Goal: Check status: Check status

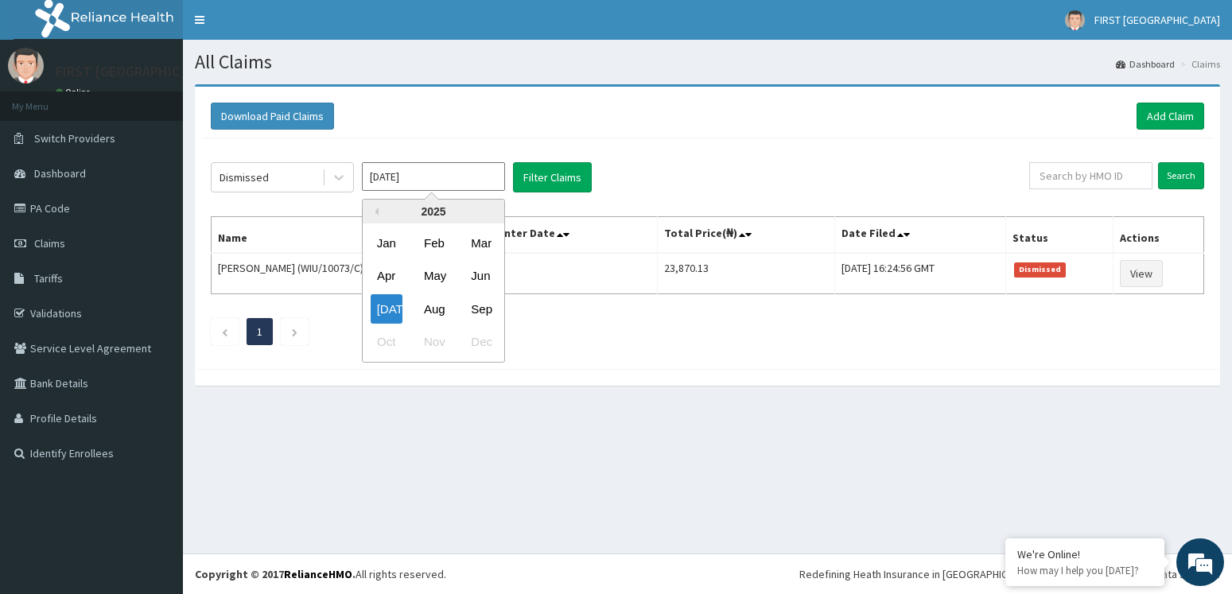
click at [448, 179] on input "[DATE]" at bounding box center [433, 176] width 143 height 29
click at [437, 302] on div "Aug" at bounding box center [433, 308] width 32 height 29
click at [341, 175] on icon at bounding box center [339, 177] width 16 height 16
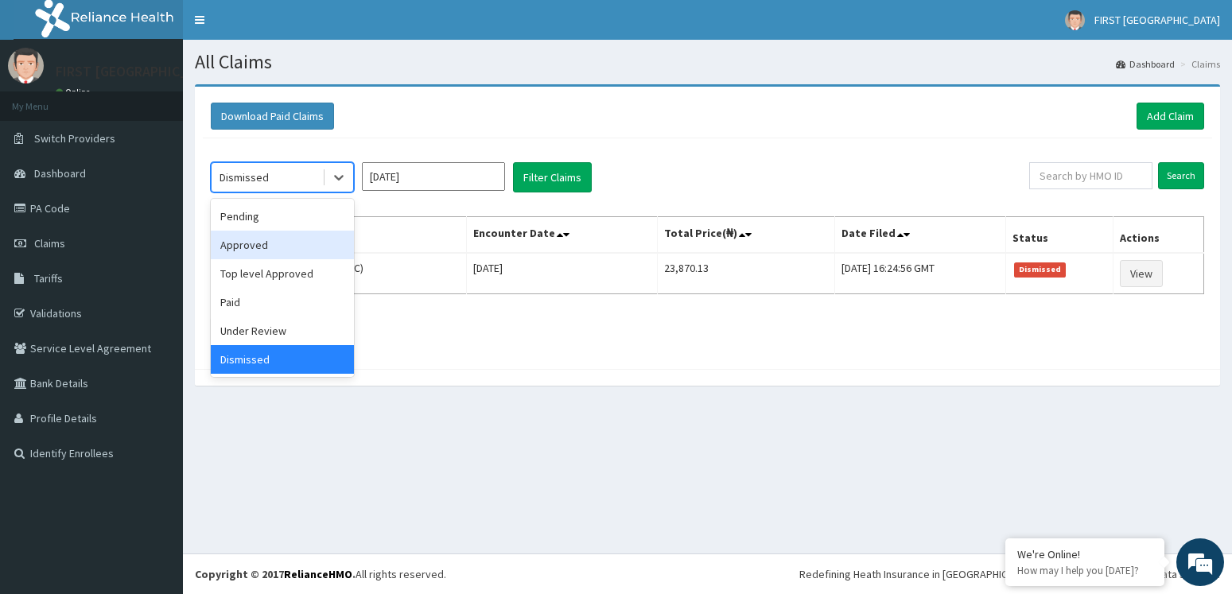
click at [271, 249] on div "Approved" at bounding box center [282, 245] width 143 height 29
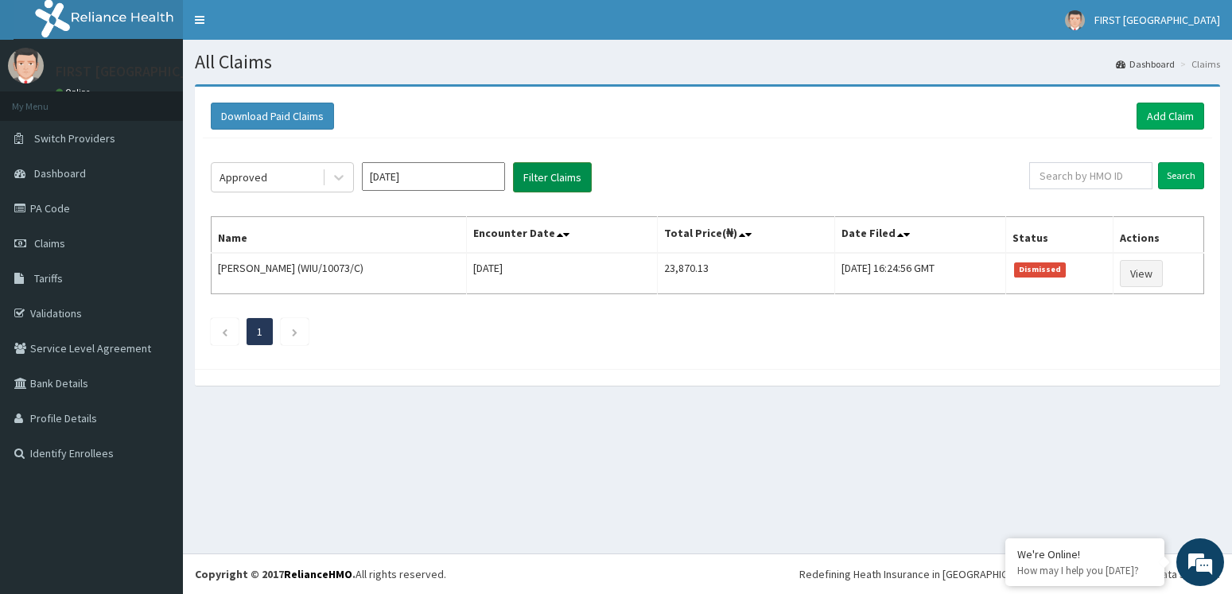
click at [556, 175] on button "Filter Claims" at bounding box center [552, 177] width 79 height 30
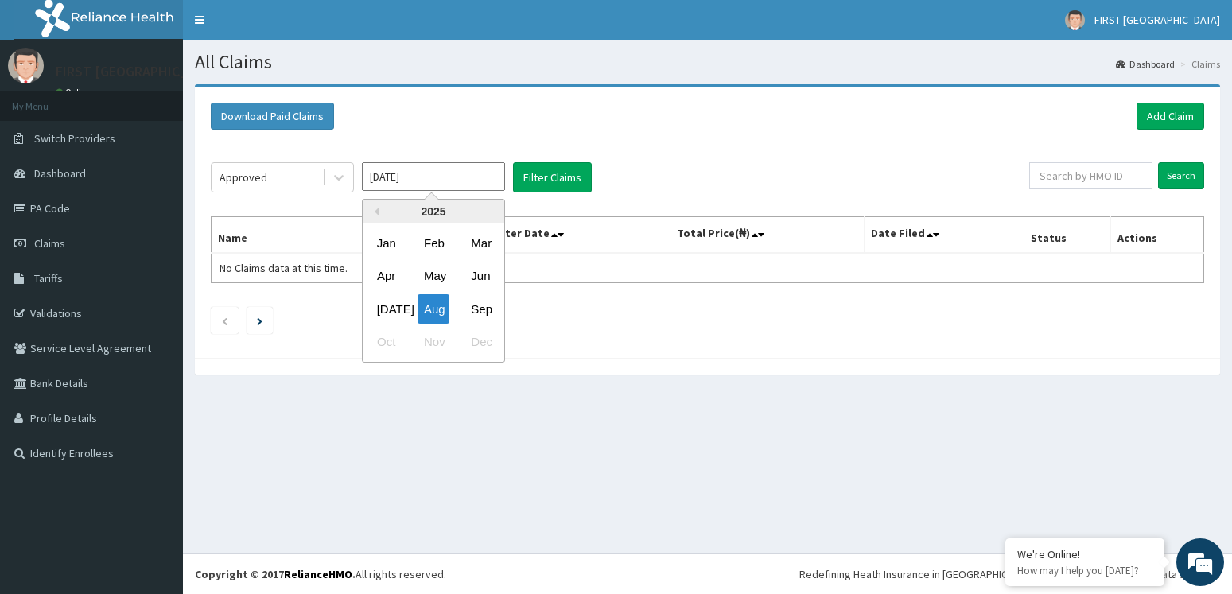
click at [478, 174] on input "[DATE]" at bounding box center [433, 176] width 143 height 29
click at [472, 307] on div "Sep" at bounding box center [480, 308] width 32 height 29
type input "[DATE]"
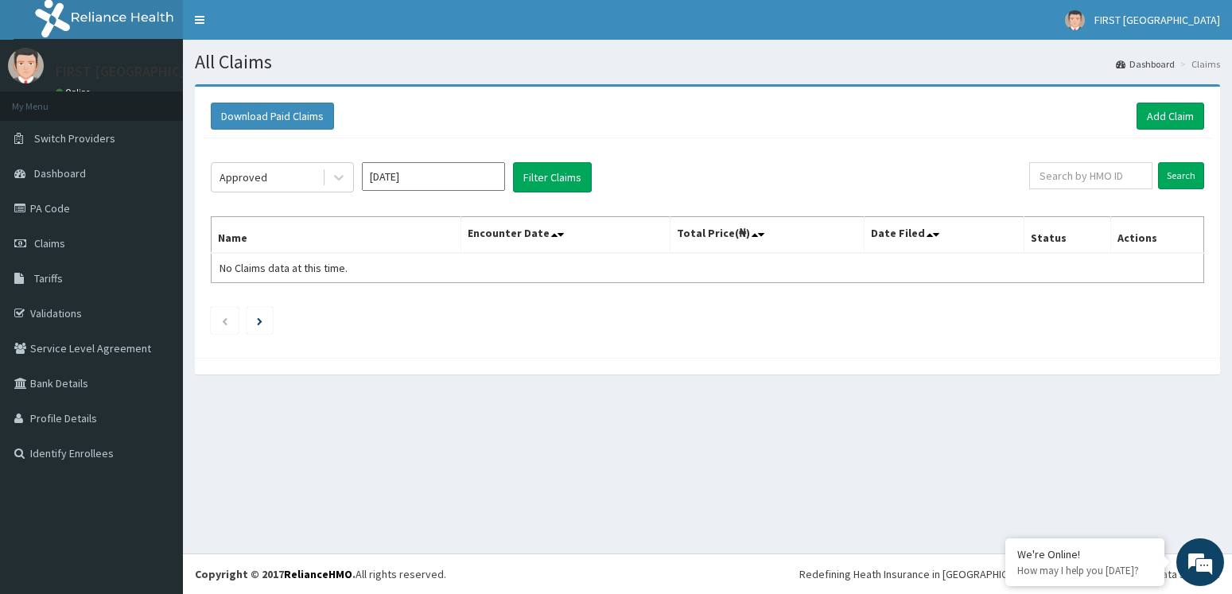
click at [397, 177] on input "[DATE]" at bounding box center [433, 176] width 143 height 29
click at [591, 417] on div "All Claims Dashboard Claims Download Paid Claims Add Claim × Note you can only …" at bounding box center [707, 297] width 1049 height 514
